Goal: Task Accomplishment & Management: Manage account settings

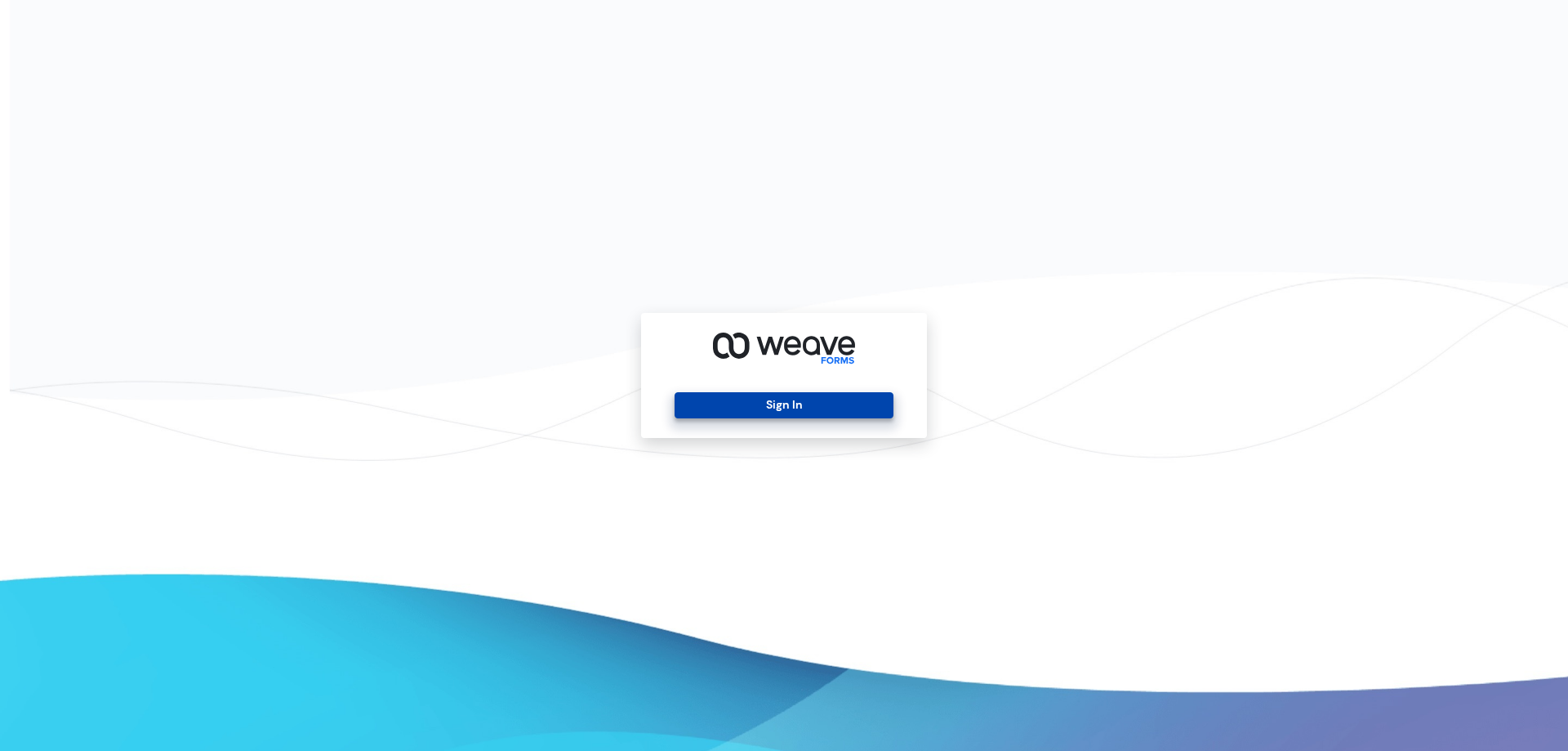
click at [749, 416] on button "Sign In" at bounding box center [783, 405] width 218 height 26
